Goal: Task Accomplishment & Management: Manage account settings

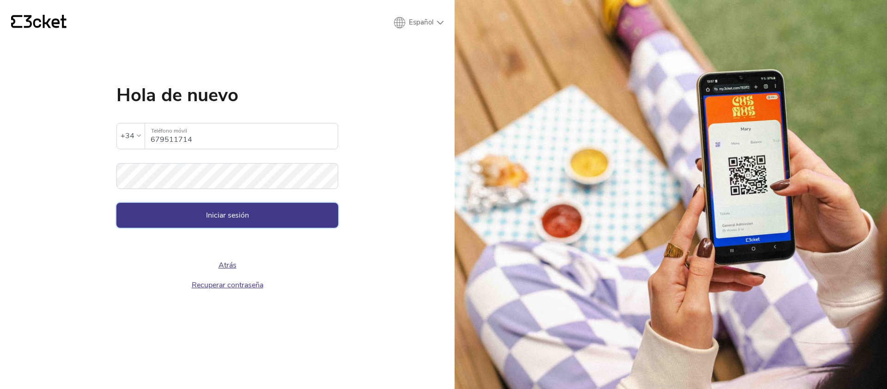
click at [251, 211] on button "Iniciar sesión" at bounding box center [227, 215] width 222 height 25
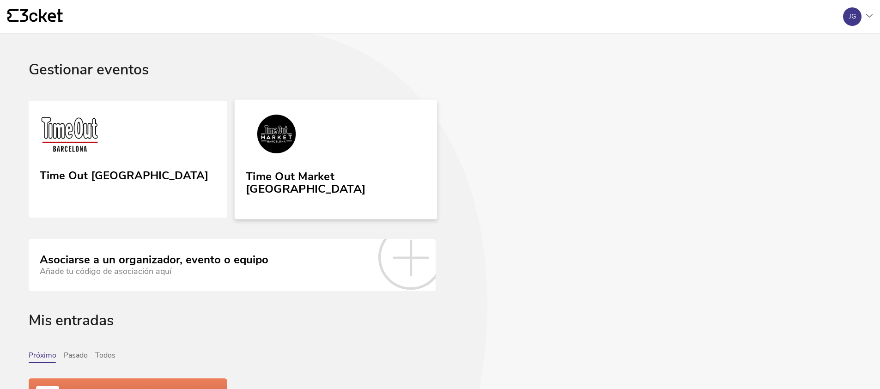
click at [303, 189] on div "Time Out Market [GEOGRAPHIC_DATA]" at bounding box center [336, 185] width 180 height 38
